Goal: Understand process/instructions

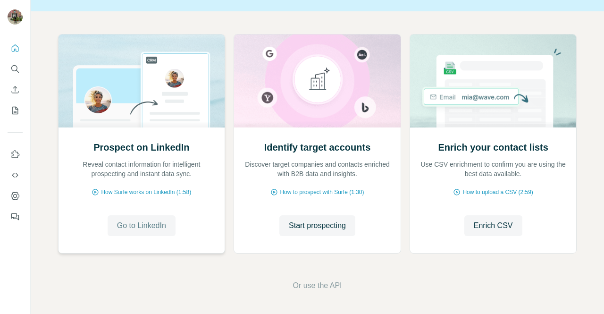
click at [147, 225] on span "Go to LinkedIn" at bounding box center [141, 225] width 49 height 11
click at [12, 200] on icon "Dashboard" at bounding box center [14, 195] width 9 height 9
